Goal: Information Seeking & Learning: Learn about a topic

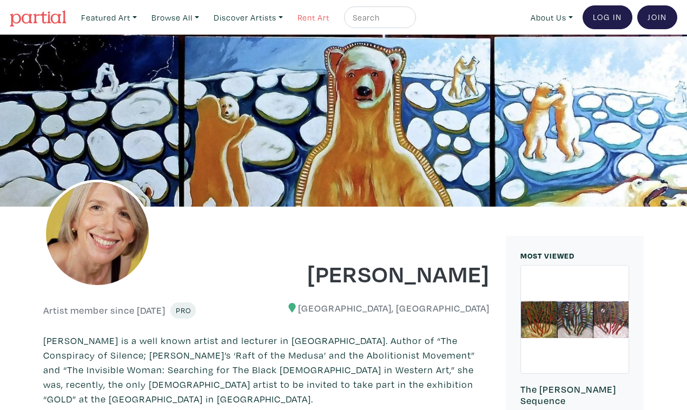
click at [299, 16] on link "Rent Art" at bounding box center [314, 17] width 42 height 22
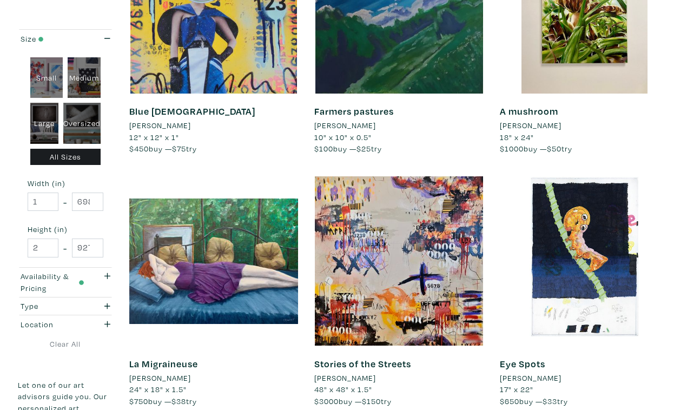
scroll to position [1855, 0]
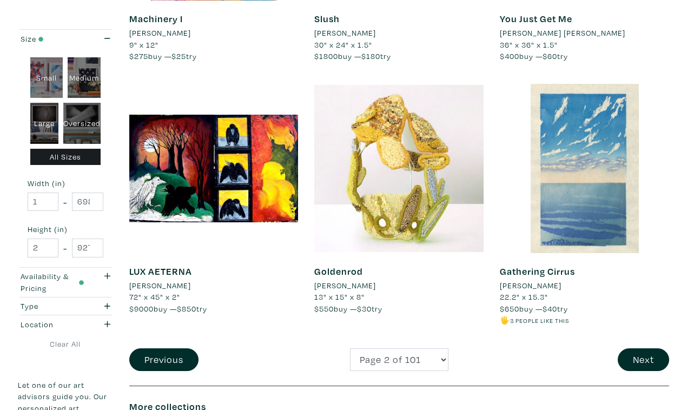
scroll to position [1984, 0]
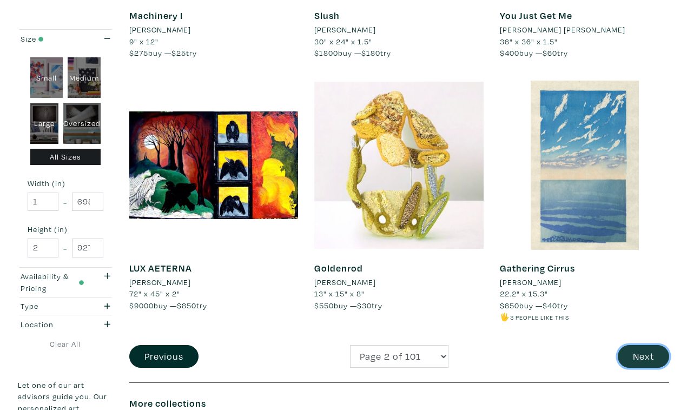
click at [647, 345] on button "Next" at bounding box center [642, 356] width 51 height 23
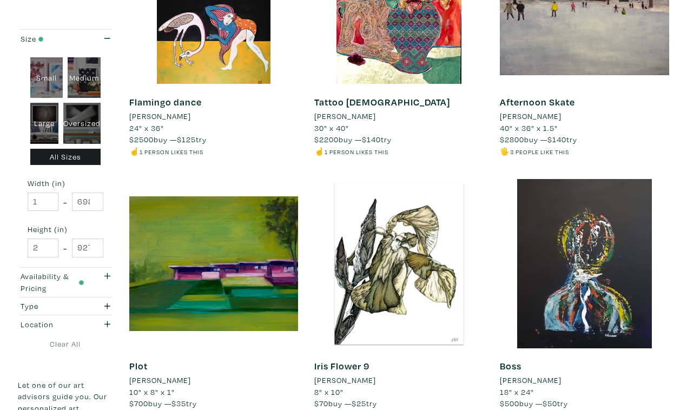
scroll to position [1899, 0]
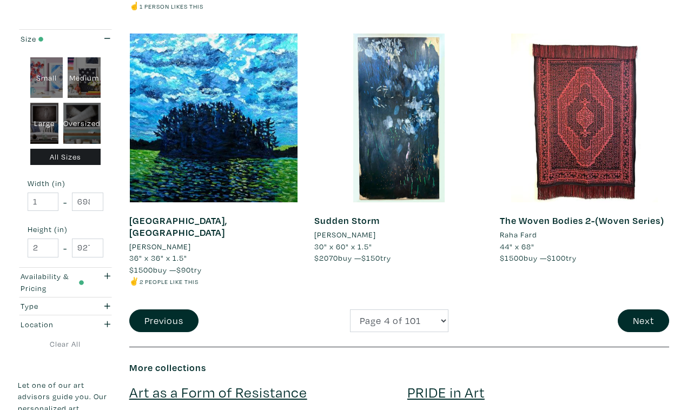
scroll to position [2023, 0]
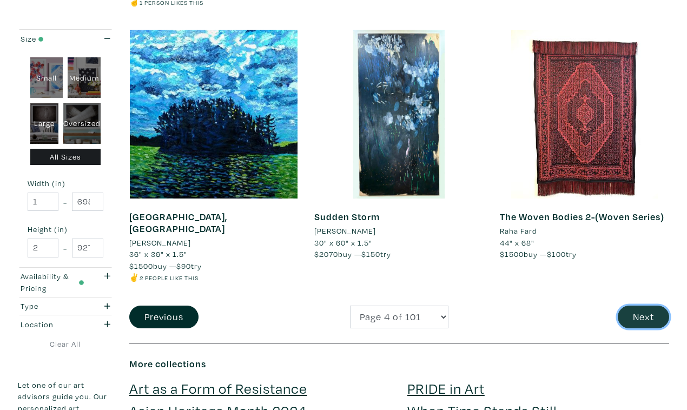
click at [639, 305] on button "Next" at bounding box center [642, 316] width 51 height 23
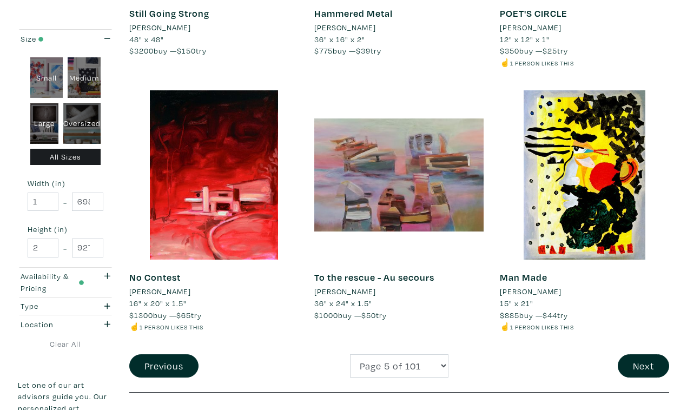
scroll to position [1955, 0]
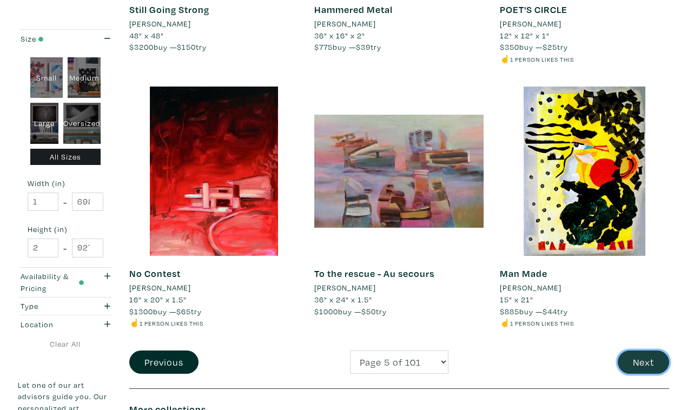
click at [645, 350] on button "Next" at bounding box center [642, 361] width 51 height 23
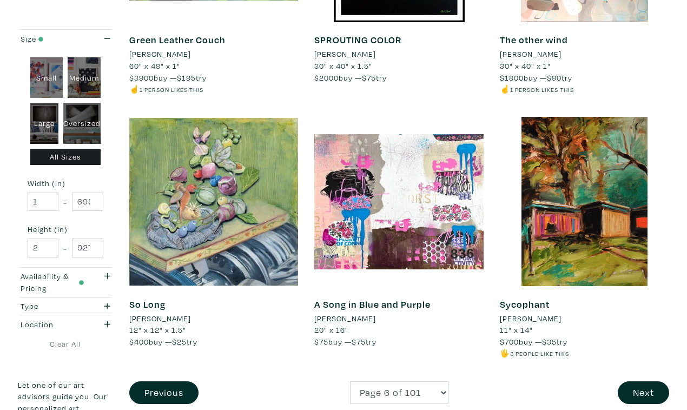
scroll to position [1949, 0]
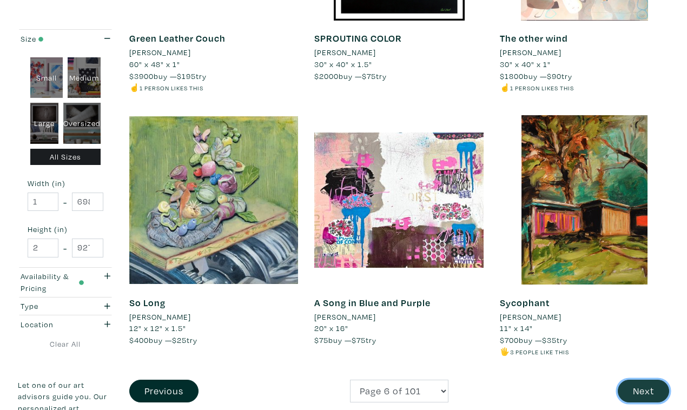
click at [641, 380] on button "Next" at bounding box center [642, 391] width 51 height 23
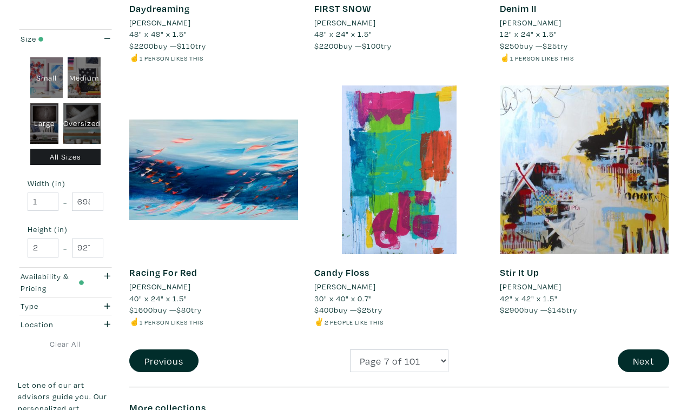
scroll to position [1969, 0]
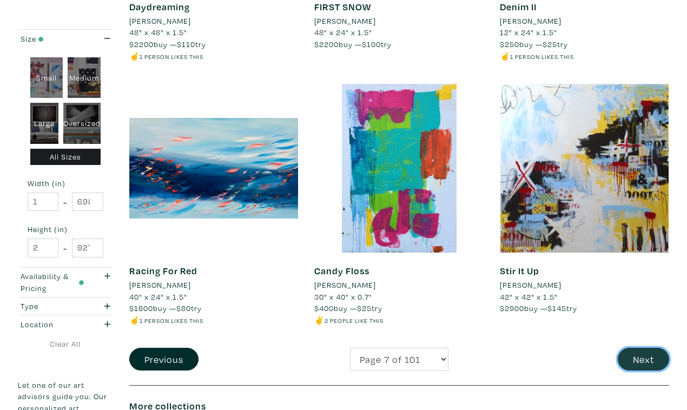
click at [645, 348] on button "Next" at bounding box center [642, 359] width 51 height 23
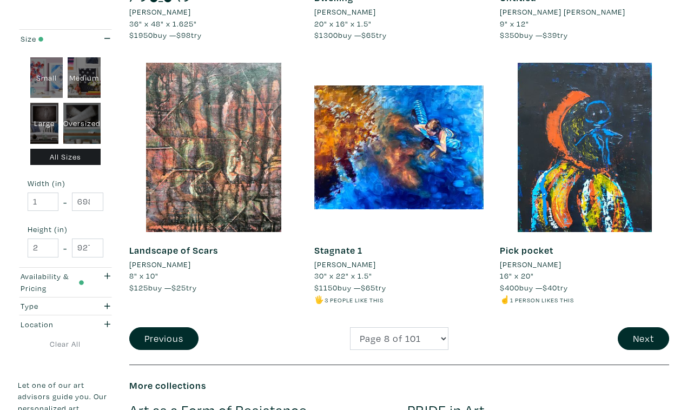
scroll to position [1968, 0]
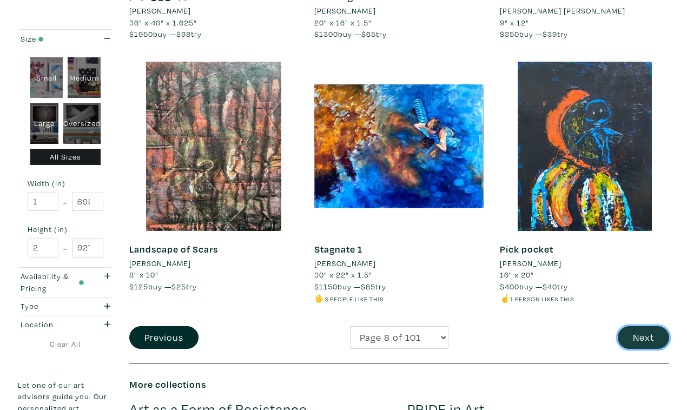
click at [643, 326] on button "Next" at bounding box center [642, 337] width 51 height 23
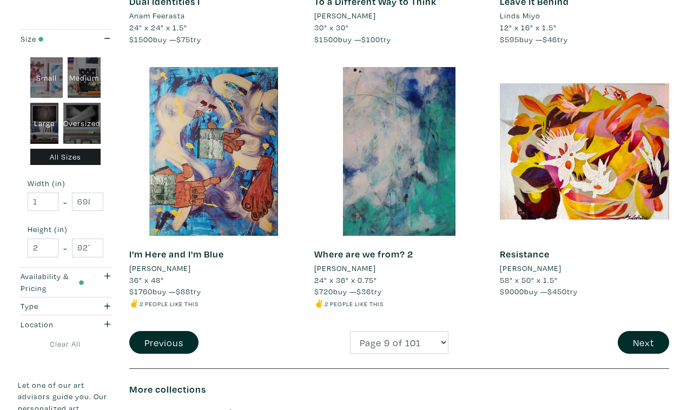
scroll to position [1993, 0]
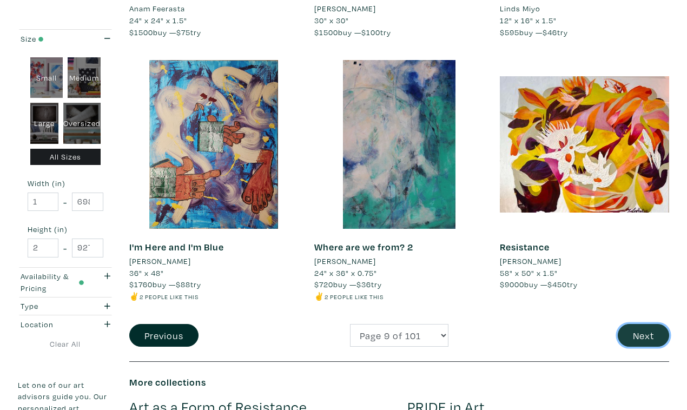
click at [644, 324] on button "Next" at bounding box center [642, 335] width 51 height 23
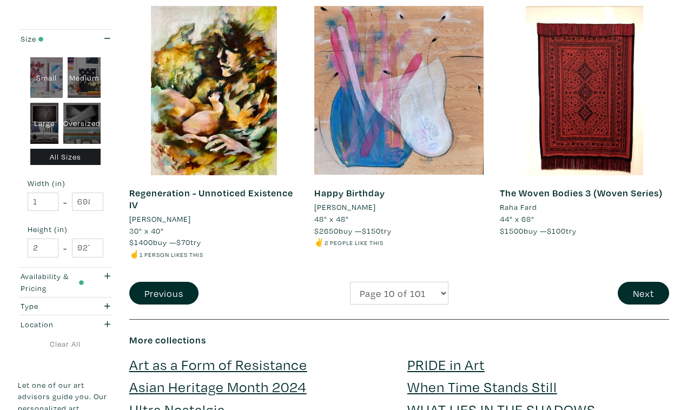
scroll to position [2037, 0]
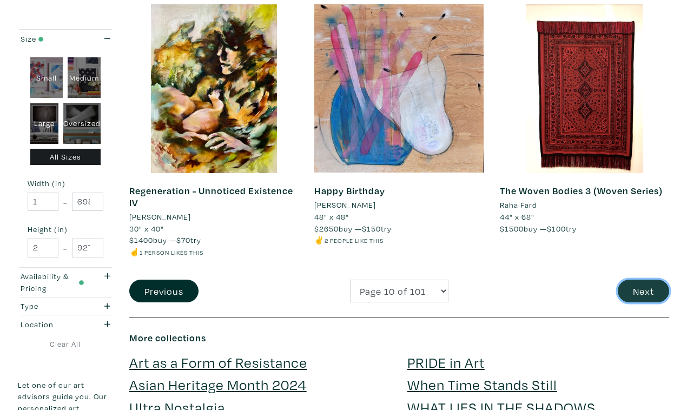
click at [648, 280] on button "Next" at bounding box center [642, 291] width 51 height 23
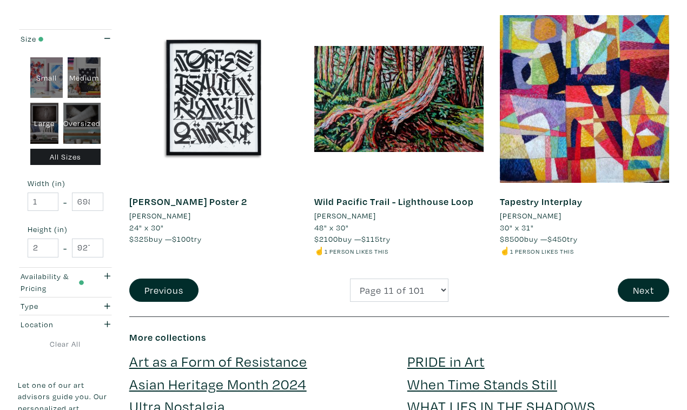
scroll to position [2063, 0]
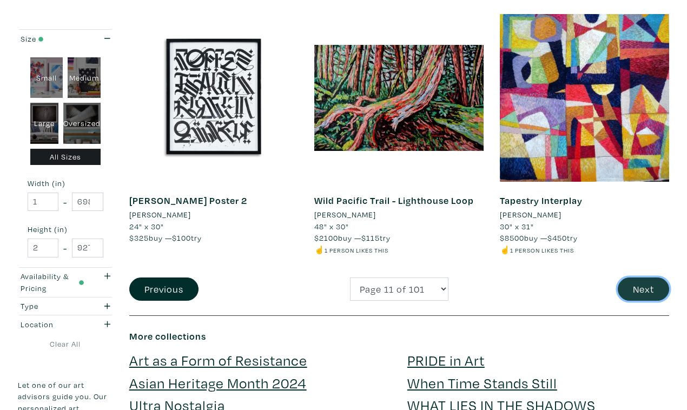
click at [648, 277] on button "Next" at bounding box center [642, 288] width 51 height 23
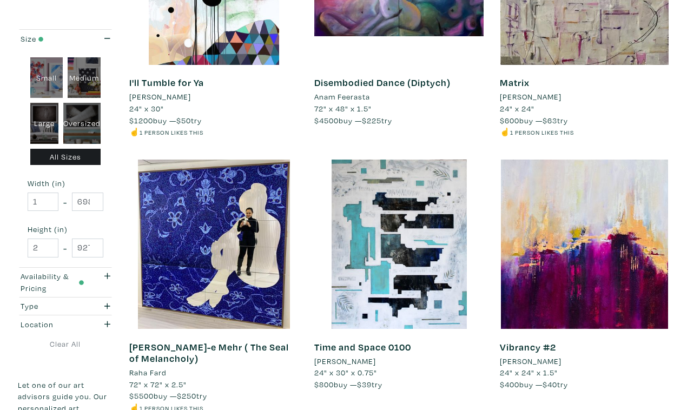
scroll to position [1908, 0]
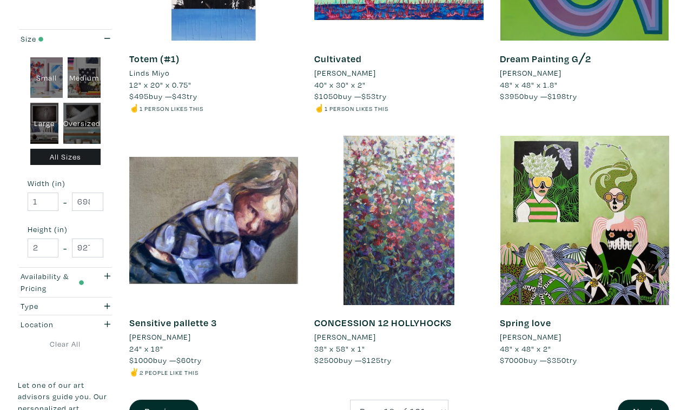
scroll to position [1943, 0]
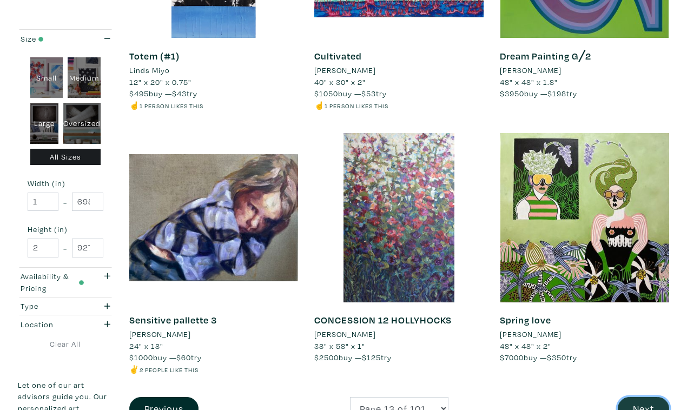
click at [649, 397] on button "Next" at bounding box center [642, 408] width 51 height 23
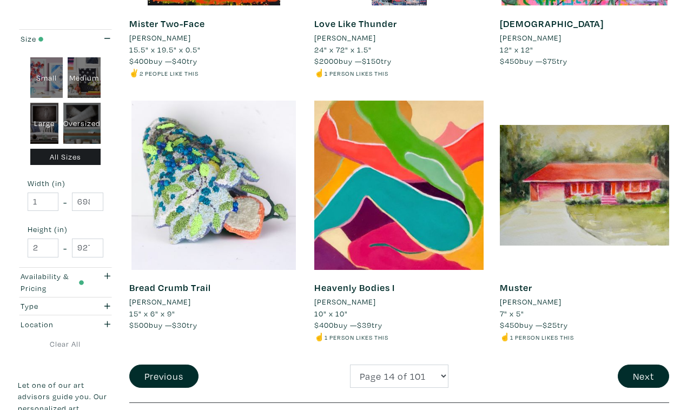
scroll to position [1977, 0]
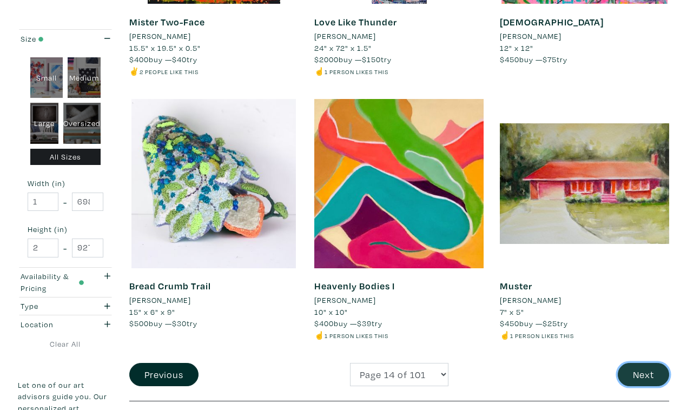
click at [644, 363] on button "Next" at bounding box center [642, 374] width 51 height 23
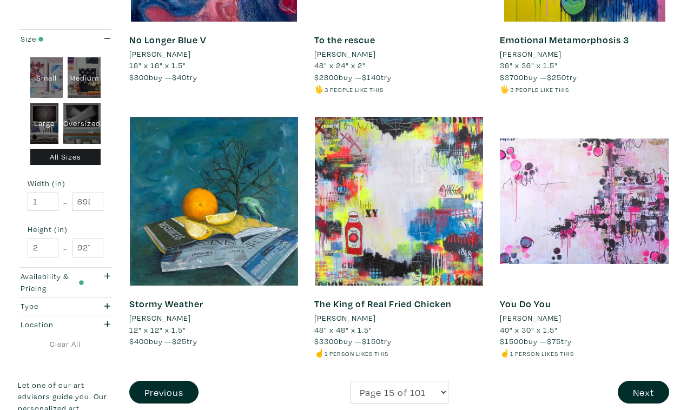
scroll to position [2024, 0]
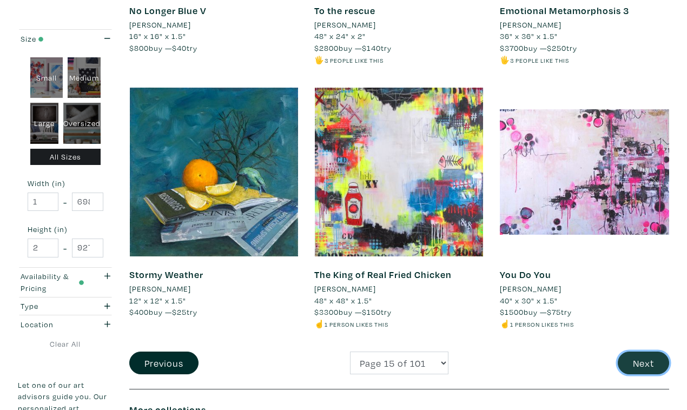
click at [642, 351] on button "Next" at bounding box center [642, 362] width 51 height 23
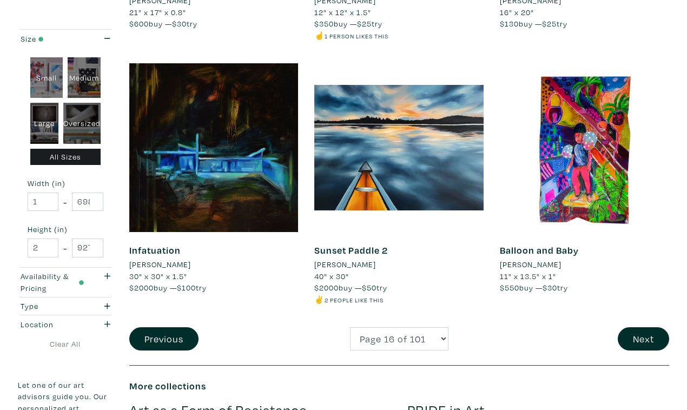
scroll to position [2015, 0]
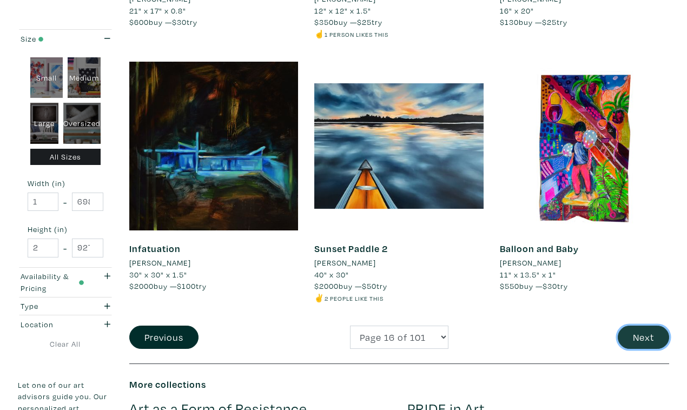
click at [647, 325] on button "Next" at bounding box center [642, 336] width 51 height 23
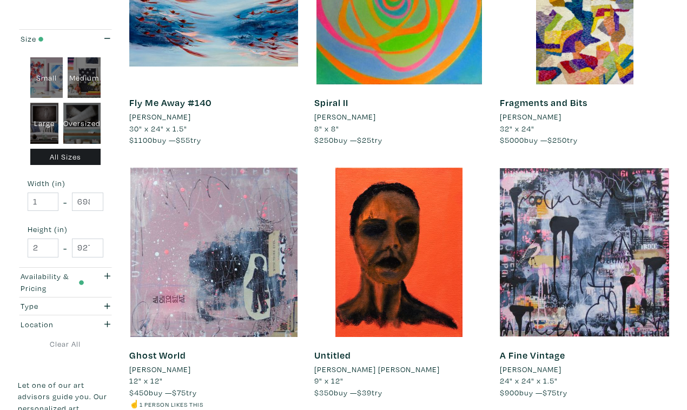
scroll to position [1899, 0]
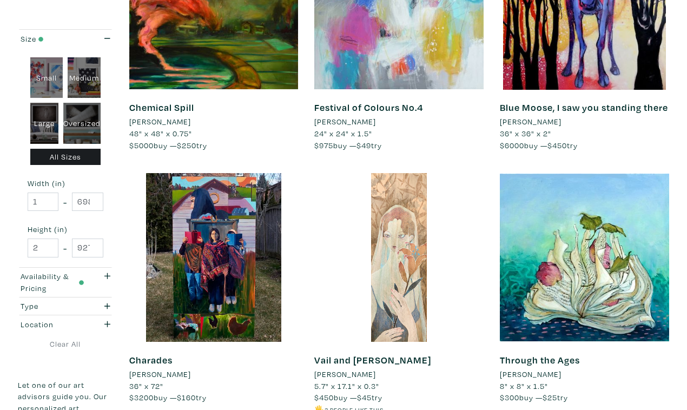
scroll to position [1882, 0]
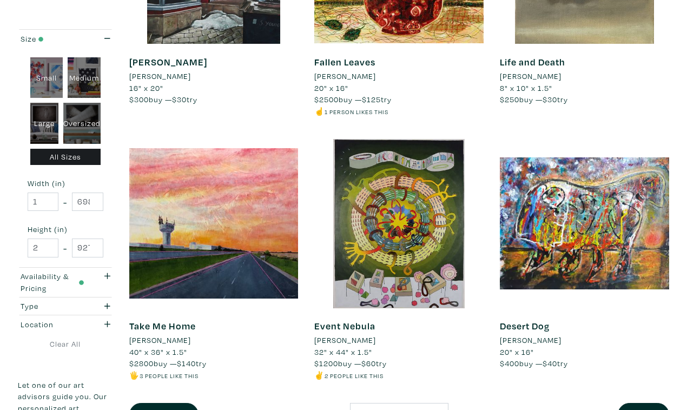
scroll to position [1946, 0]
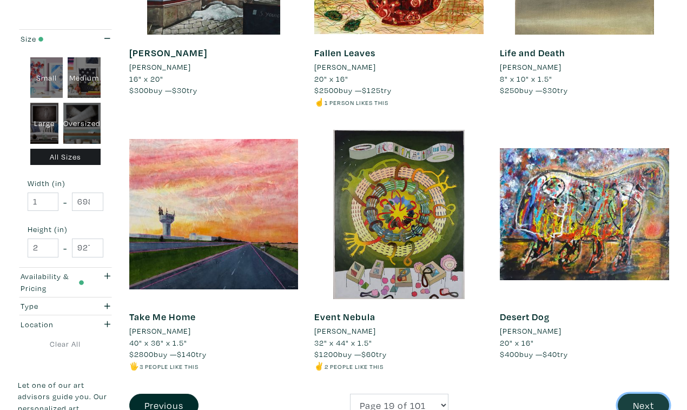
click at [648, 394] on button "Next" at bounding box center [642, 405] width 51 height 23
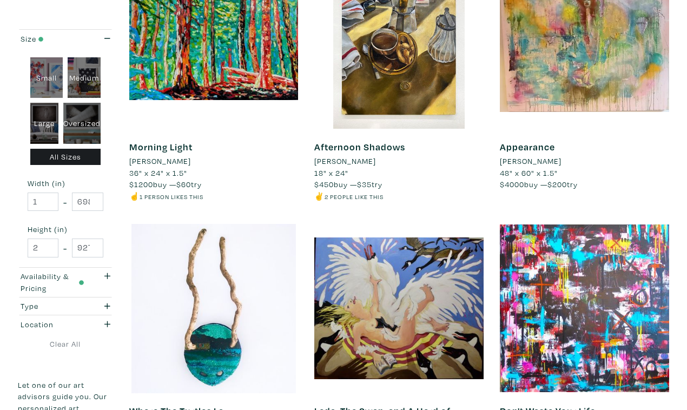
scroll to position [1855, 0]
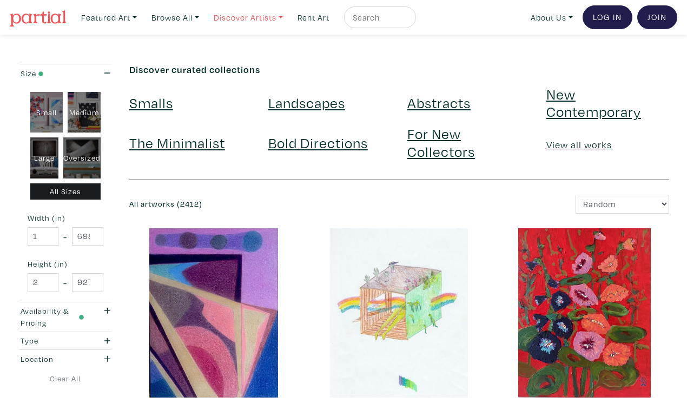
click at [239, 15] on link "Discover Artists" at bounding box center [248, 17] width 79 height 22
click at [240, 57] on link "Pro artists" at bounding box center [263, 62] width 89 height 10
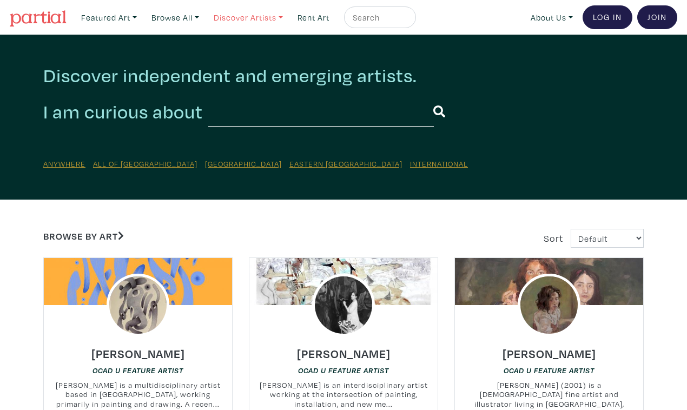
click at [220, 15] on link "Discover Artists" at bounding box center [248, 17] width 79 height 22
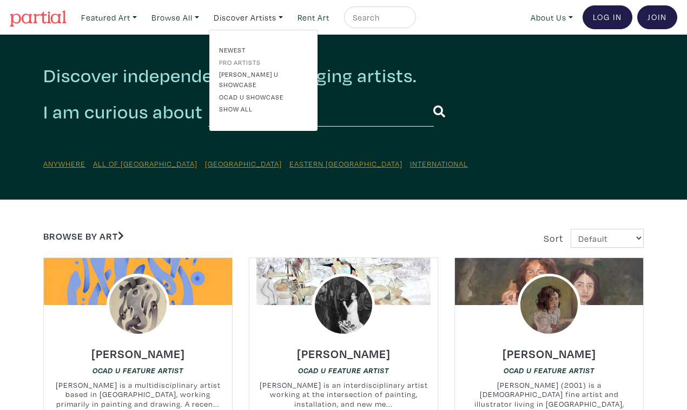
click at [234, 57] on link "Pro artists" at bounding box center [263, 62] width 89 height 10
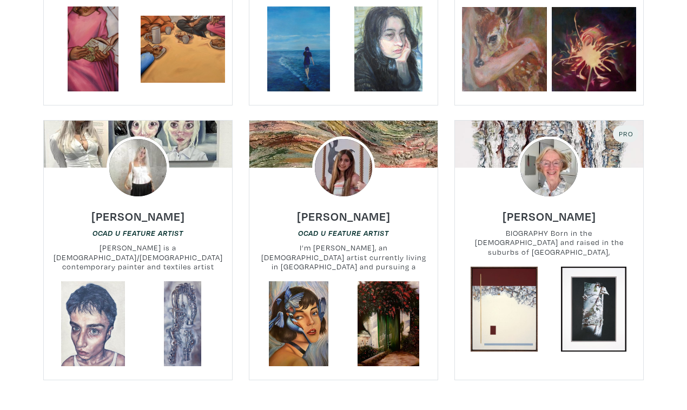
scroll to position [2364, 0]
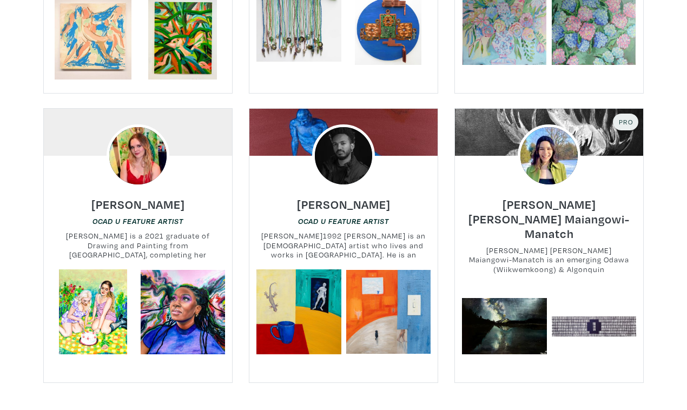
scroll to position [2355, 0]
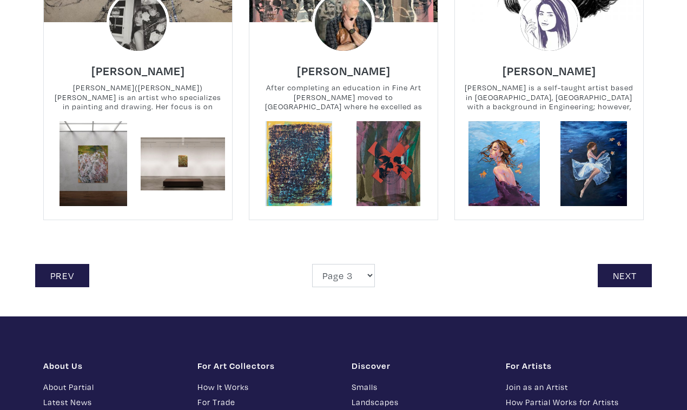
scroll to position [2481, 0]
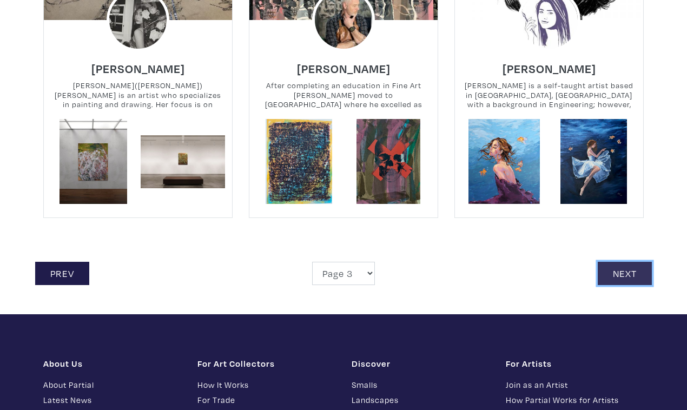
click at [631, 262] on link "Next" at bounding box center [624, 273] width 54 height 23
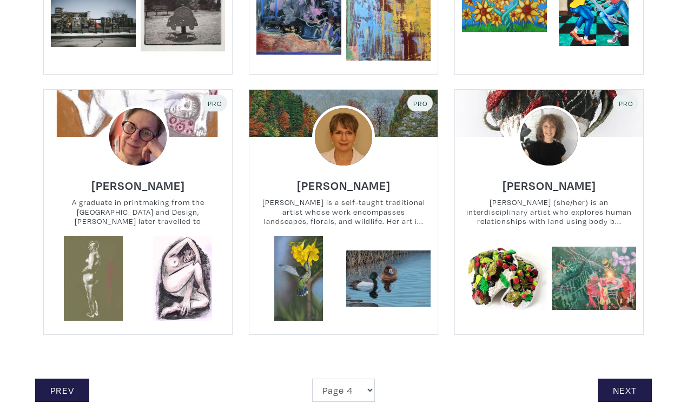
scroll to position [2337, 0]
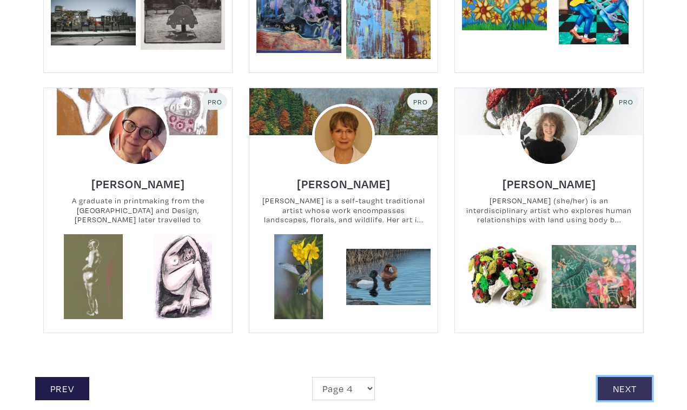
click at [622, 377] on link "Next" at bounding box center [624, 388] width 54 height 23
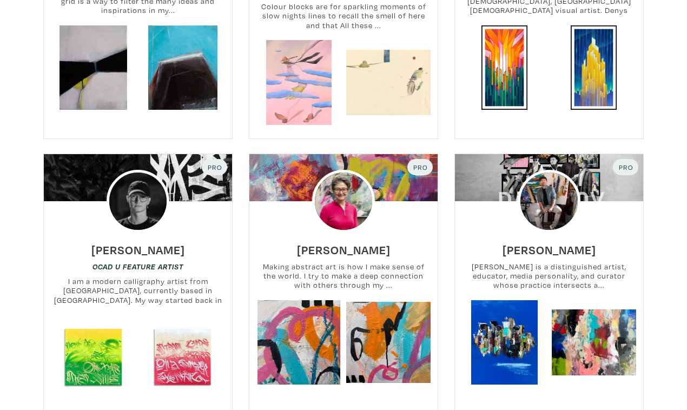
scroll to position [2287, 0]
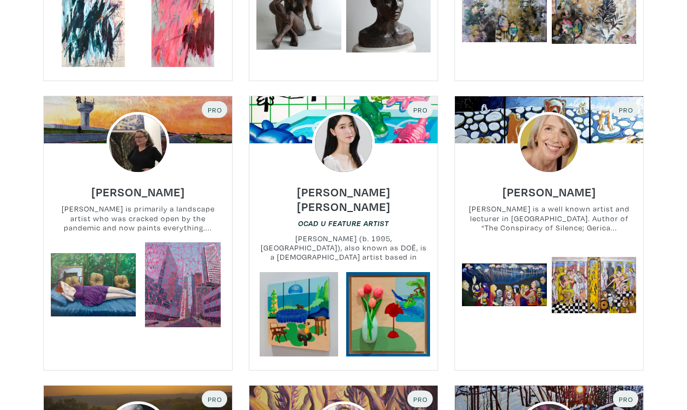
scroll to position [1485, 0]
